Goal: Obtain resource: Obtain resource

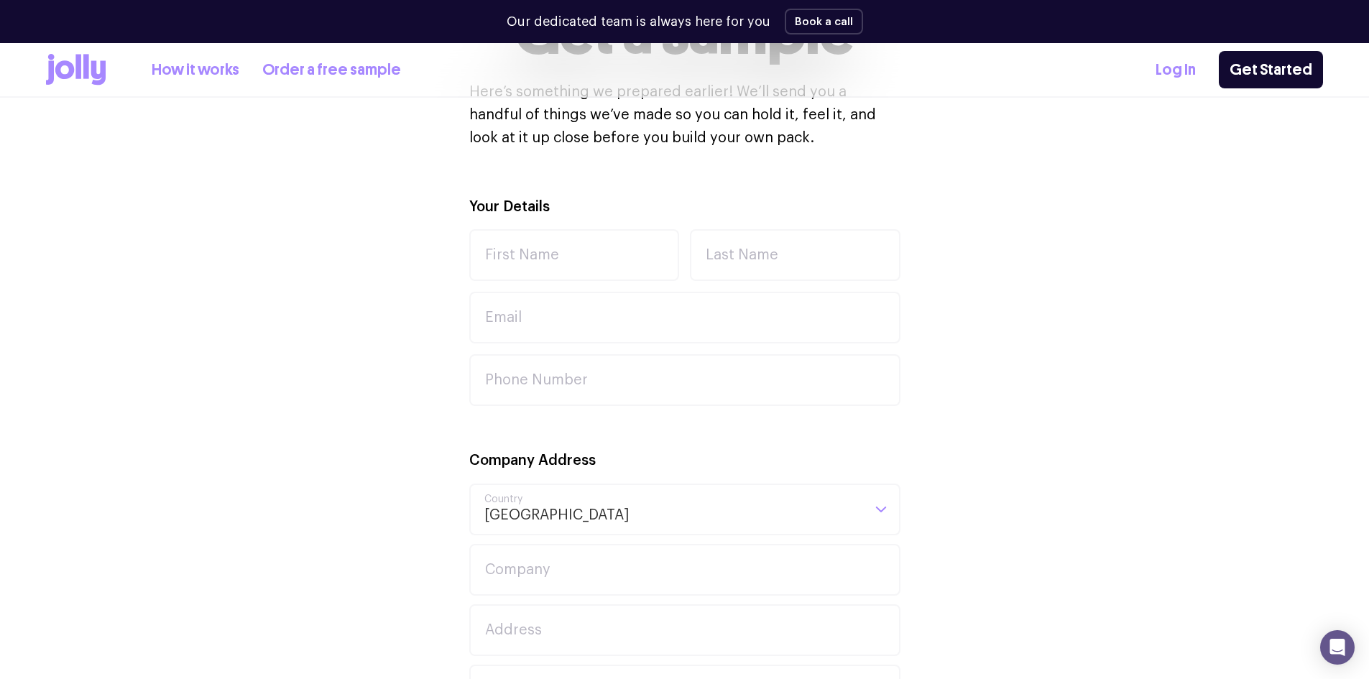
scroll to position [287, 0]
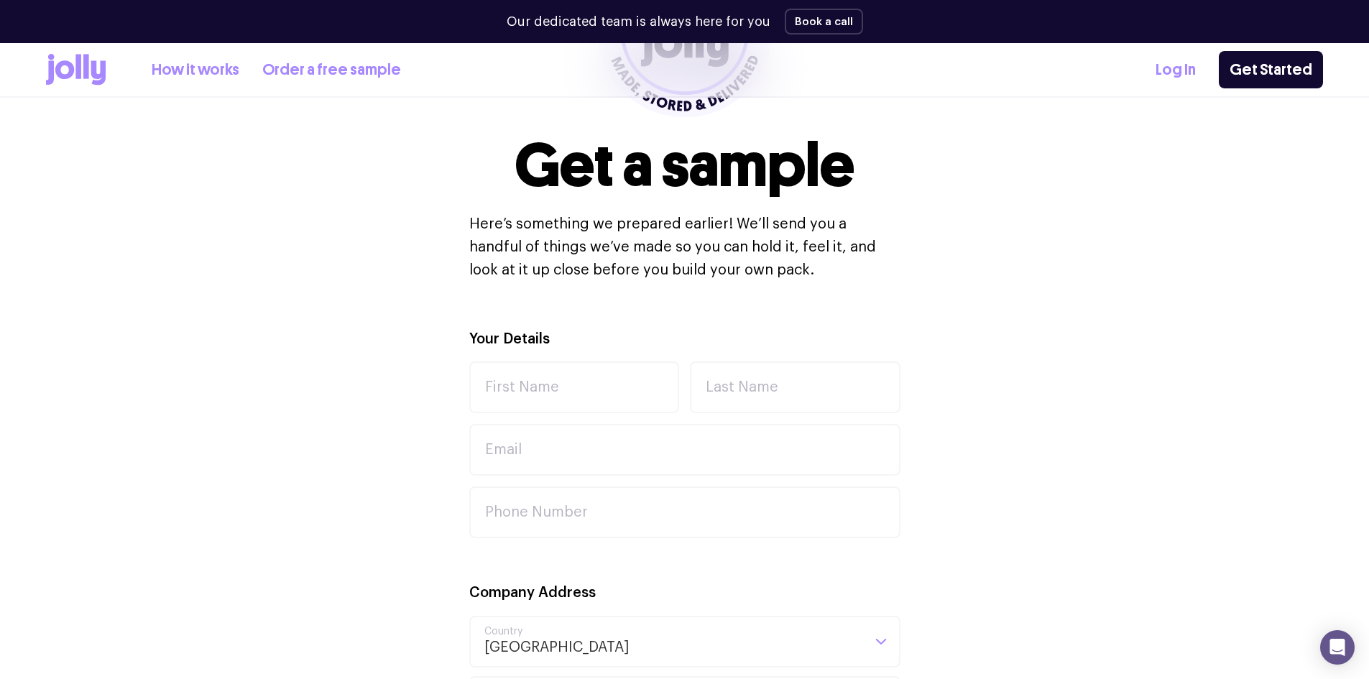
click at [307, 68] on link "Order a free sample" at bounding box center [331, 70] width 139 height 24
click at [93, 61] on icon at bounding box center [98, 73] width 14 height 24
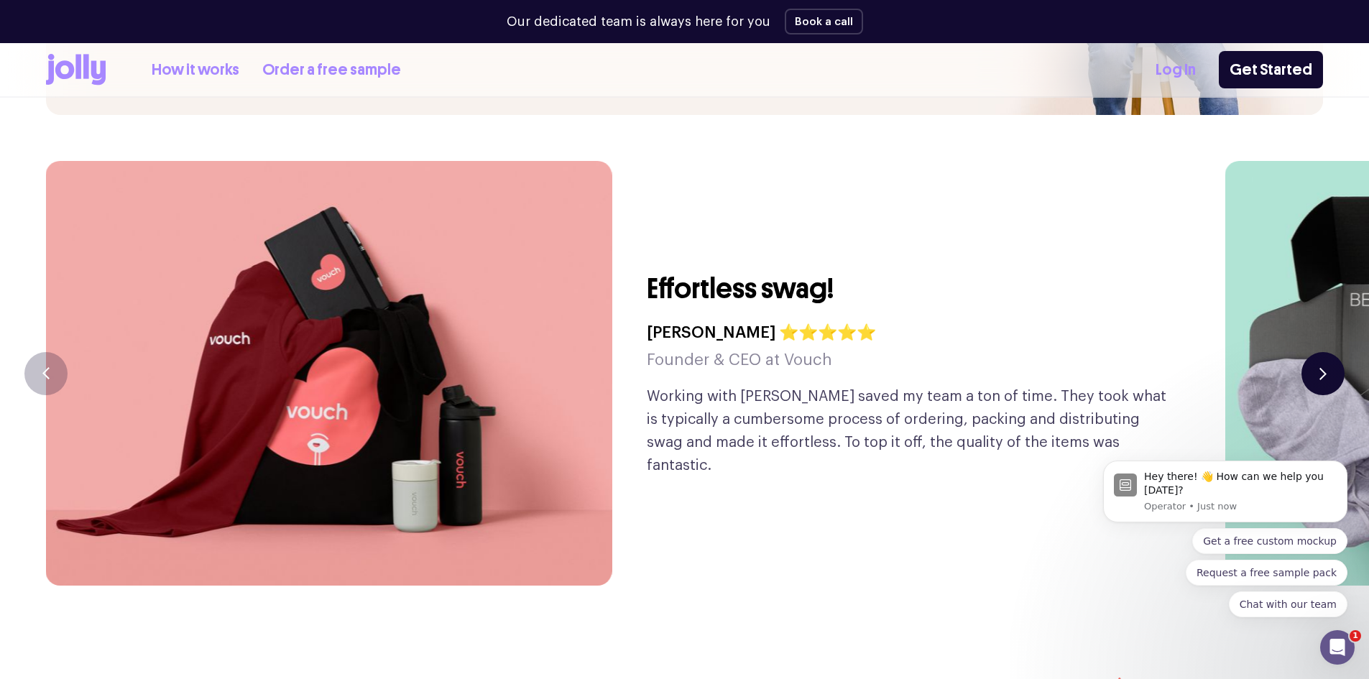
click at [1317, 352] on button "button" at bounding box center [1322, 373] width 43 height 43
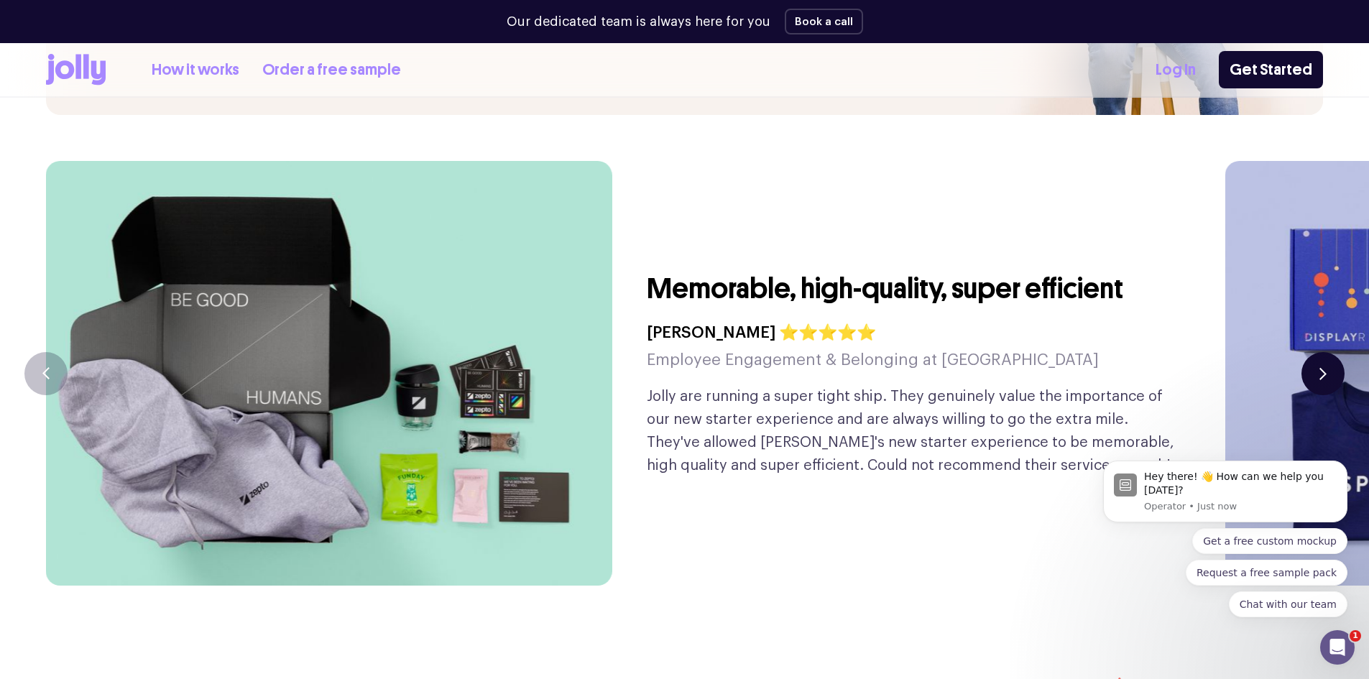
click at [1317, 352] on button "button" at bounding box center [1322, 373] width 43 height 43
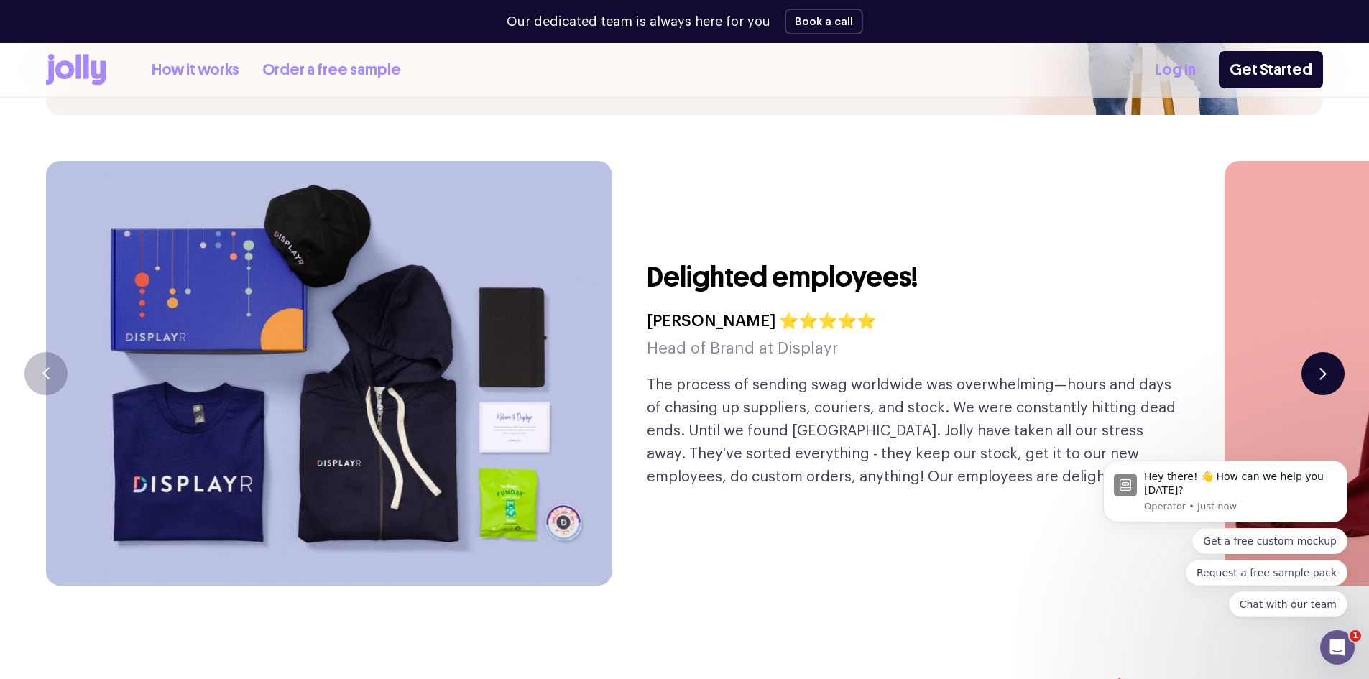
click at [1317, 352] on button "button" at bounding box center [1322, 373] width 43 height 43
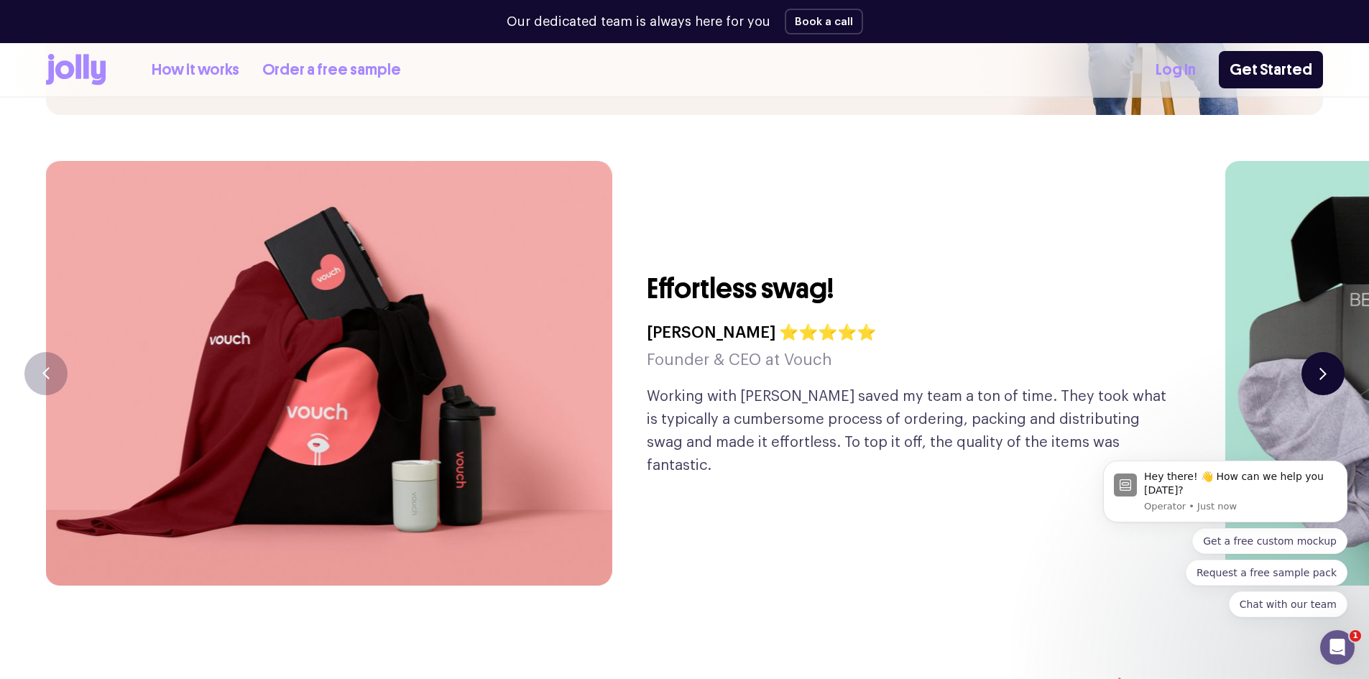
click at [1317, 352] on button "button" at bounding box center [1322, 373] width 43 height 43
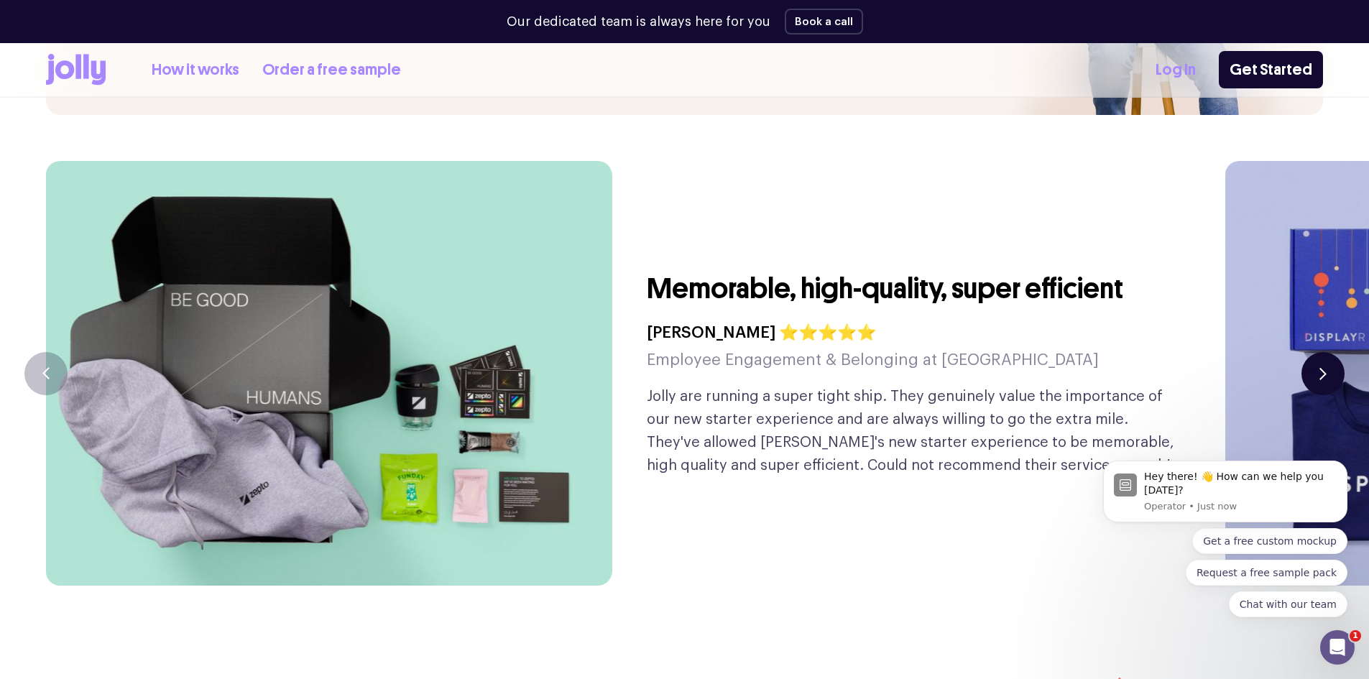
click at [1317, 352] on button "button" at bounding box center [1322, 373] width 43 height 43
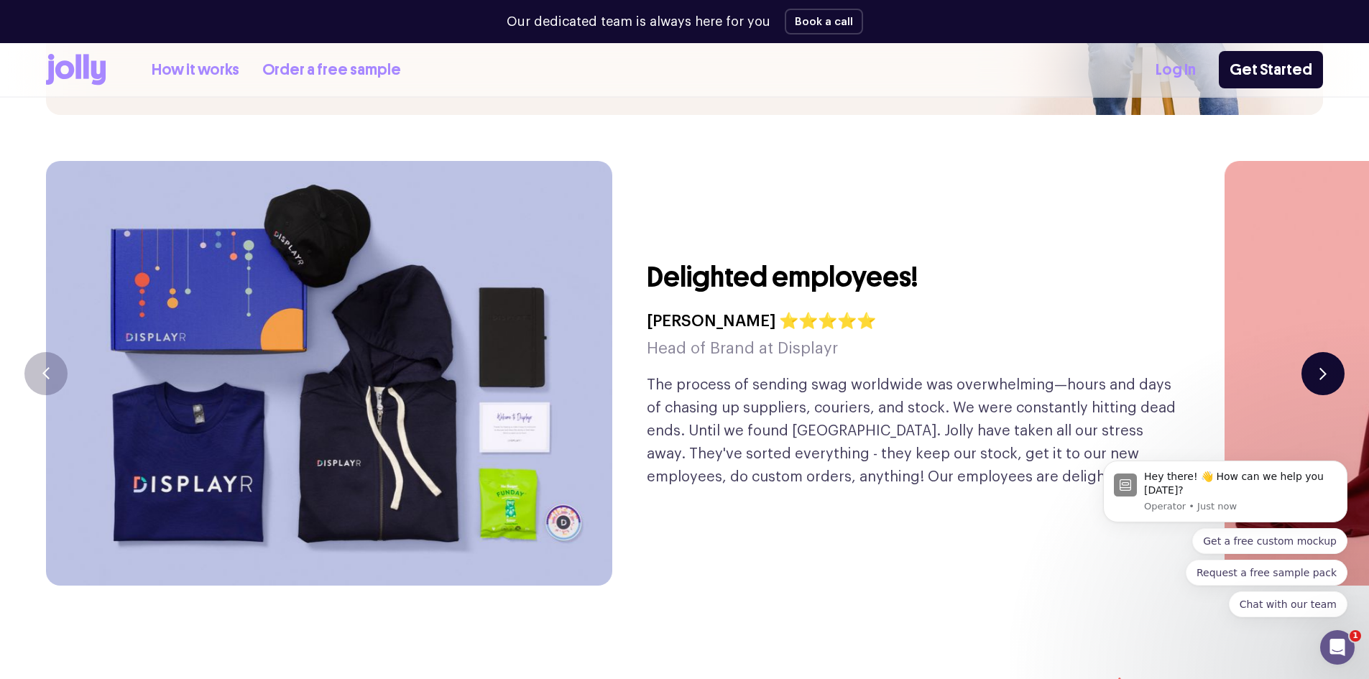
click at [1317, 352] on button "button" at bounding box center [1322, 373] width 43 height 43
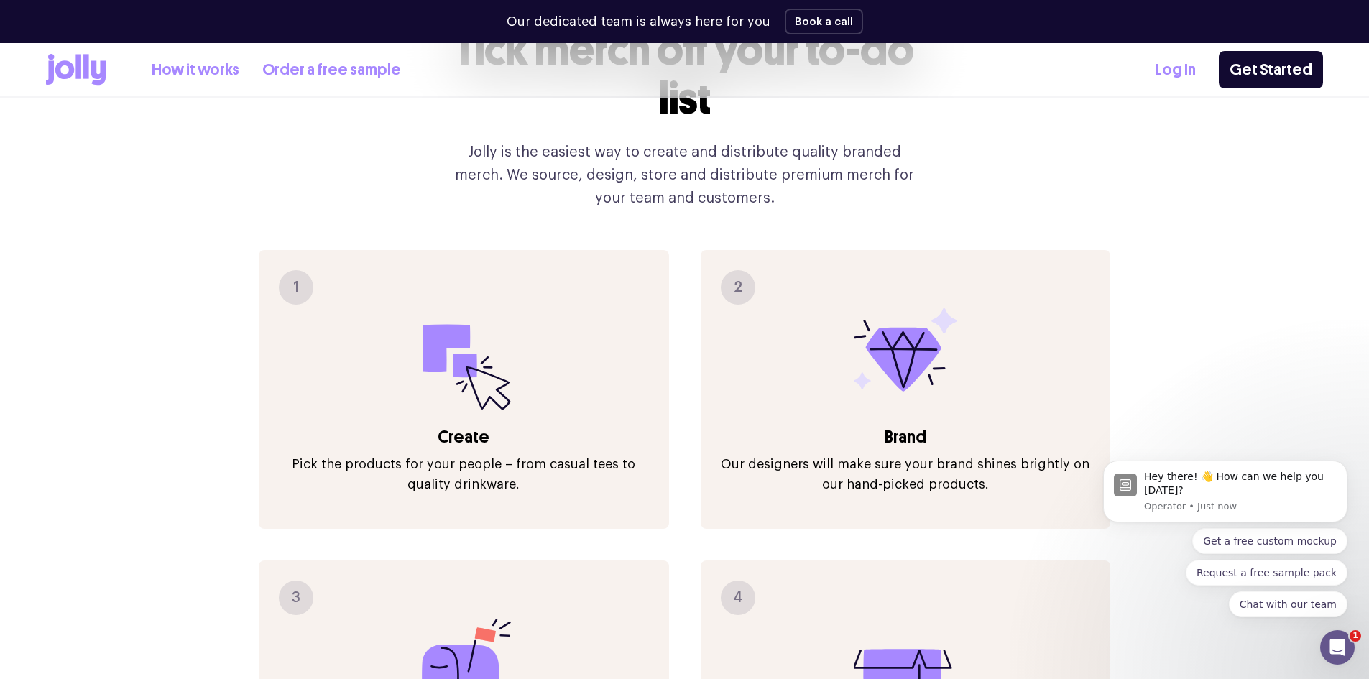
scroll to position [1437, 0]
